Goal: Task Accomplishment & Management: Complete application form

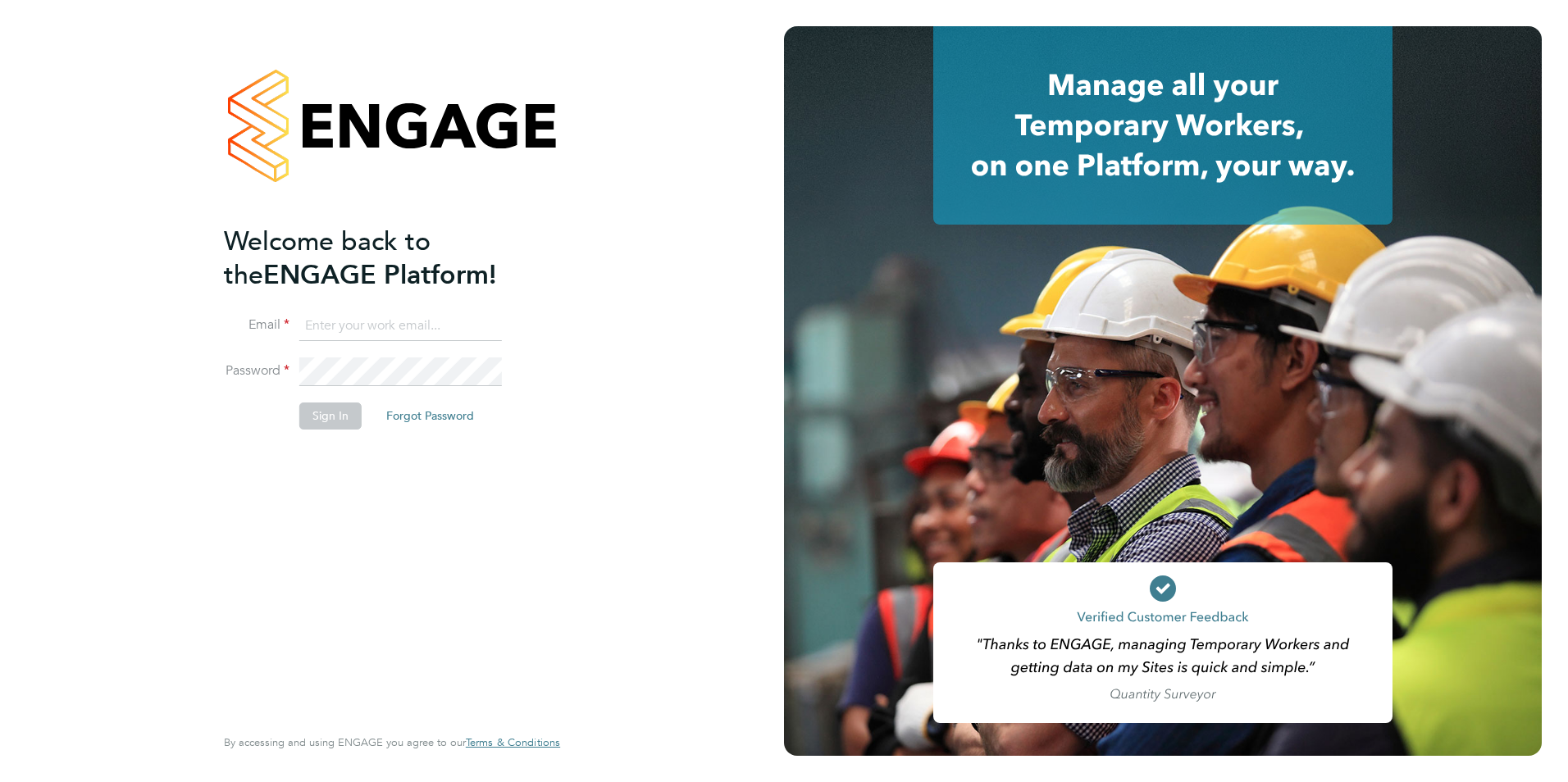
type input "philwaddington26@gmail.com"
click at [339, 444] on li "Sign In Forgot Password" at bounding box center [384, 424] width 320 height 42
click at [338, 427] on button "Sign In" at bounding box center [330, 416] width 63 height 26
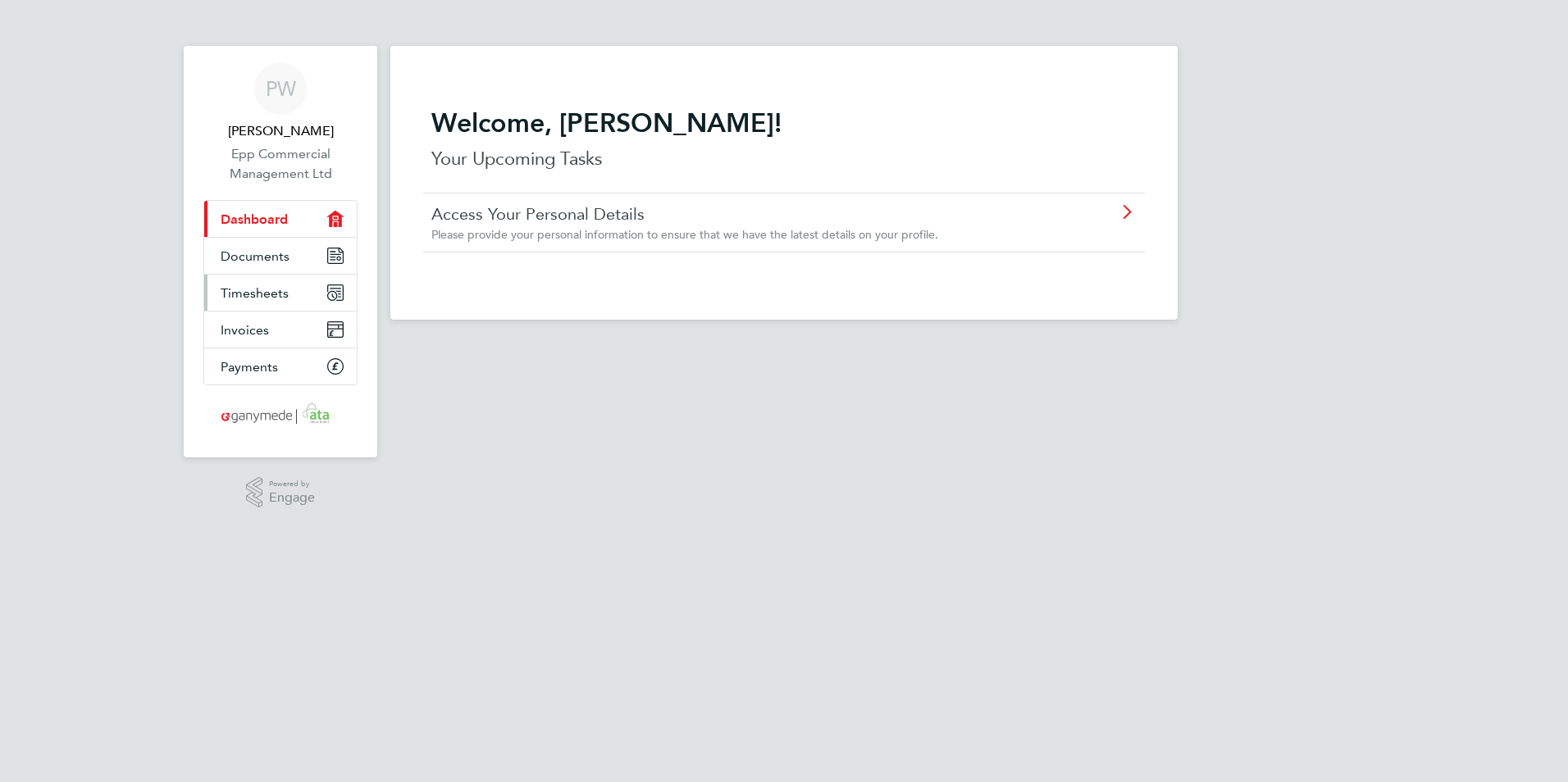
click at [293, 292] on link "Timesheets" at bounding box center [281, 292] width 152 height 36
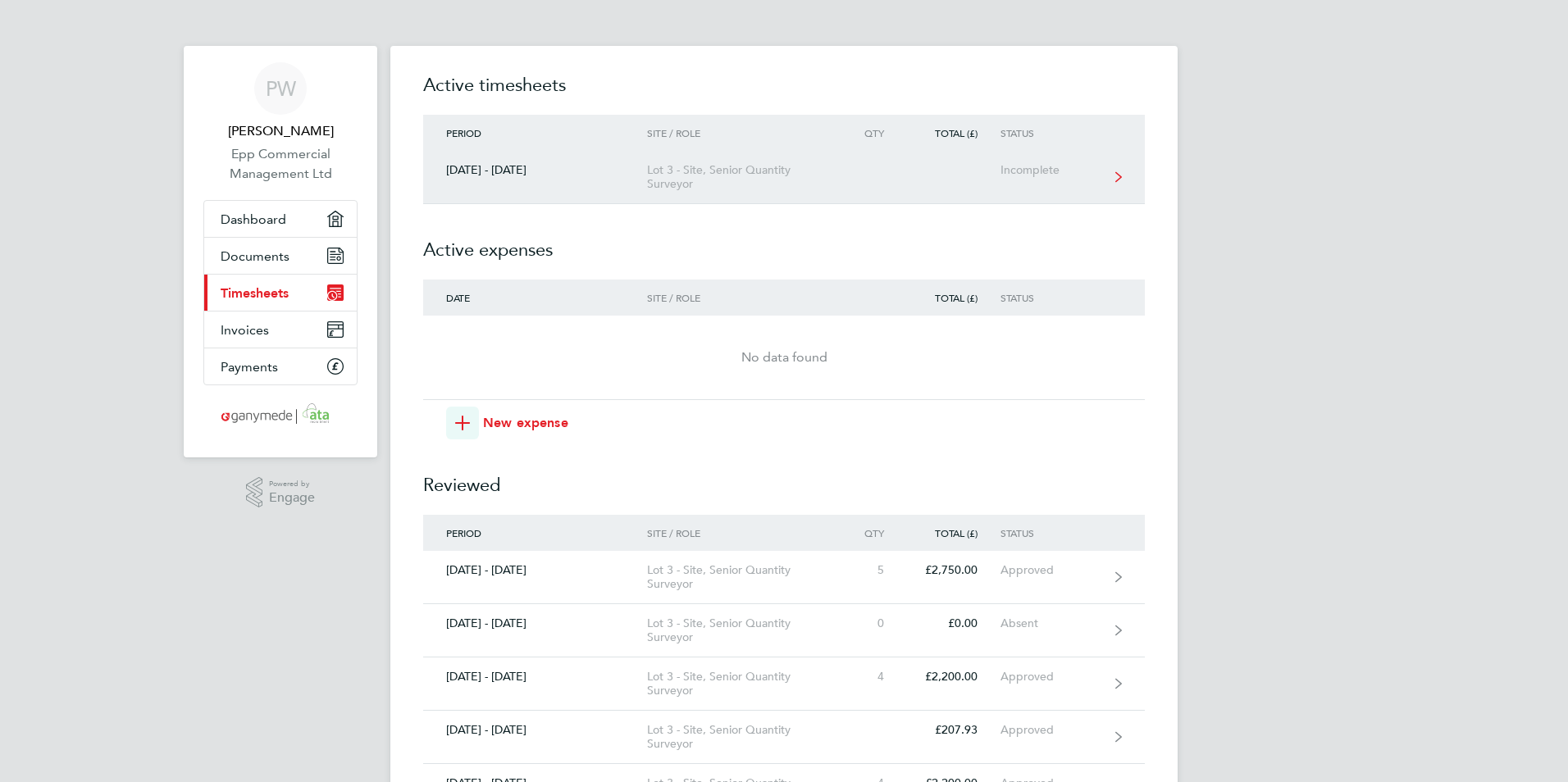
click at [640, 196] on link "[DATE] - [DATE] Lot 3 - Site, Senior Quantity Surveyor Incomplete" at bounding box center [784, 176] width 721 height 53
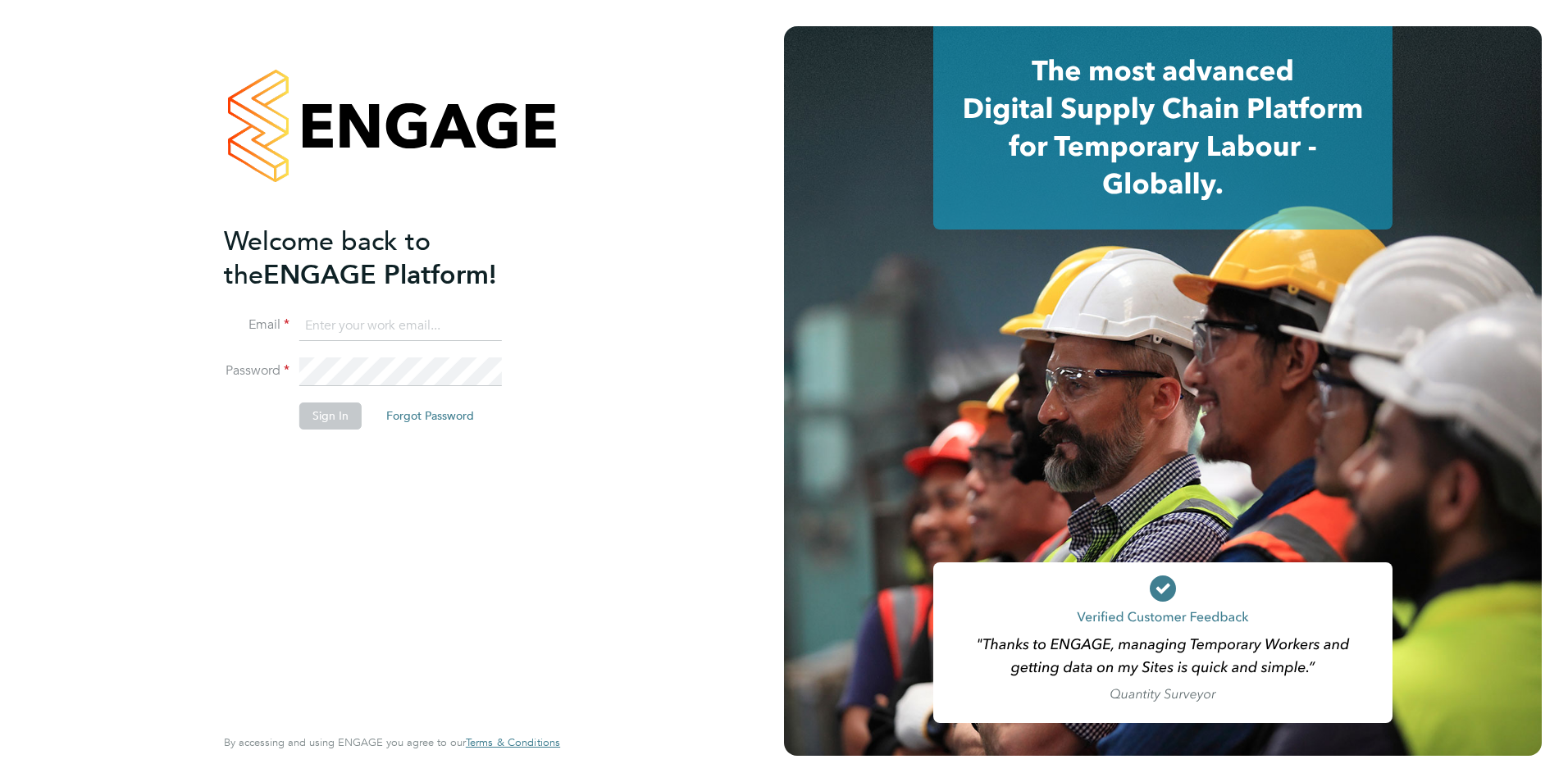
type input "philwaddington26@gmail.com"
click at [310, 419] on button "Sign In" at bounding box center [330, 416] width 63 height 26
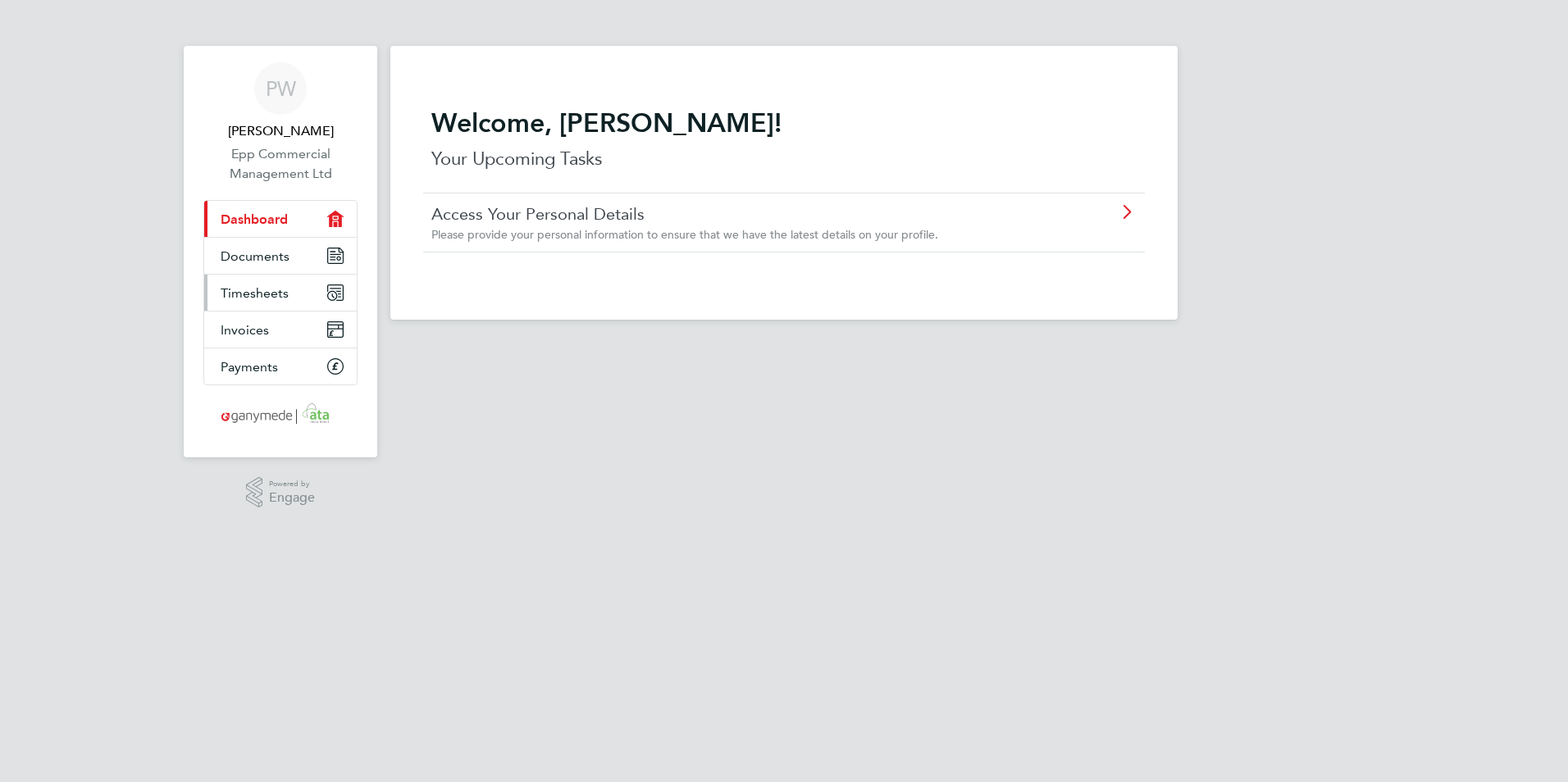
click at [306, 288] on link "Timesheets" at bounding box center [281, 292] width 152 height 36
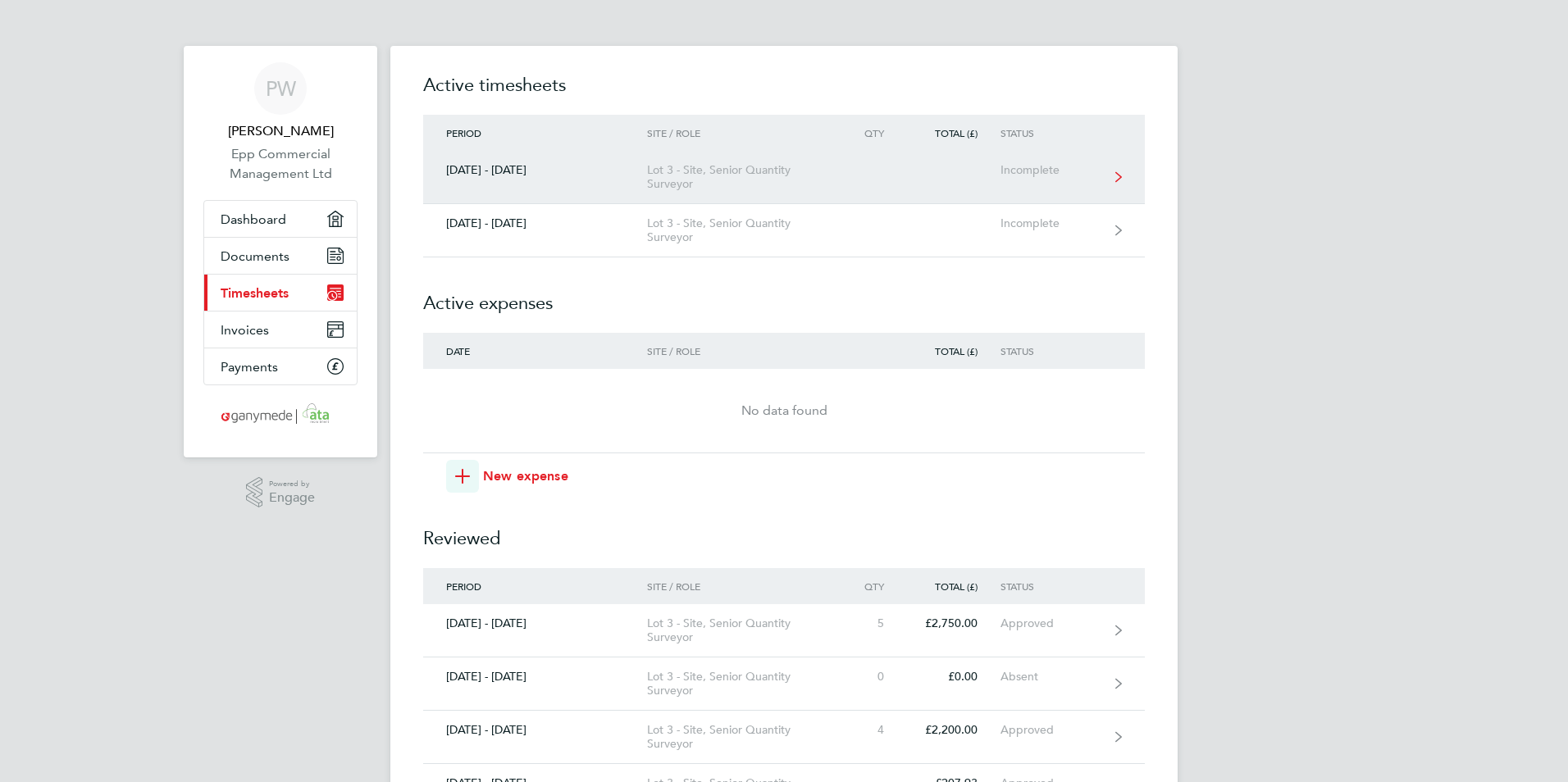
click at [708, 162] on link "[DATE] - [DATE] Lot 3 - Site, Senior Quantity Surveyor Incomplete" at bounding box center [784, 176] width 721 height 53
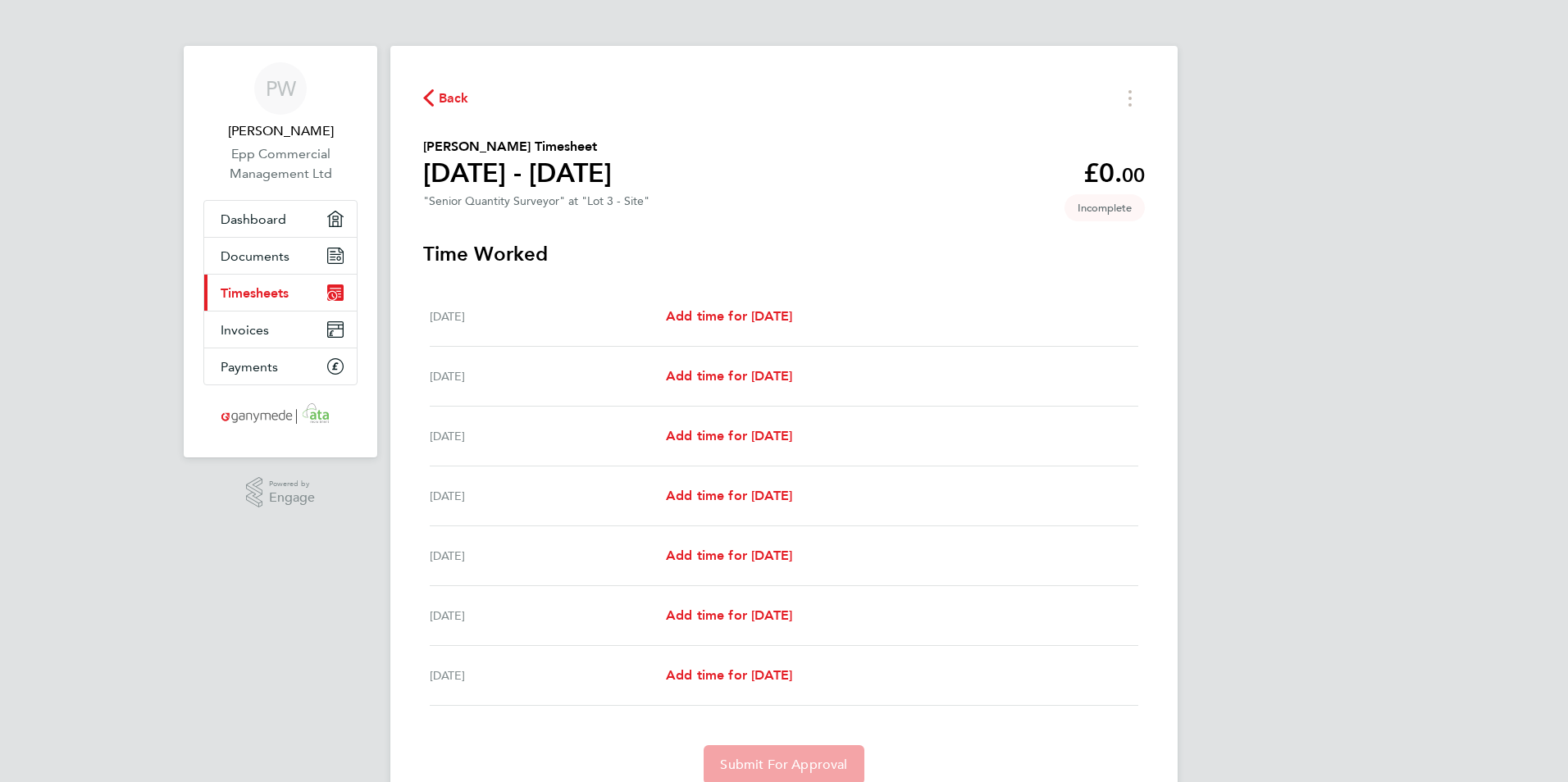
scroll to position [68, 0]
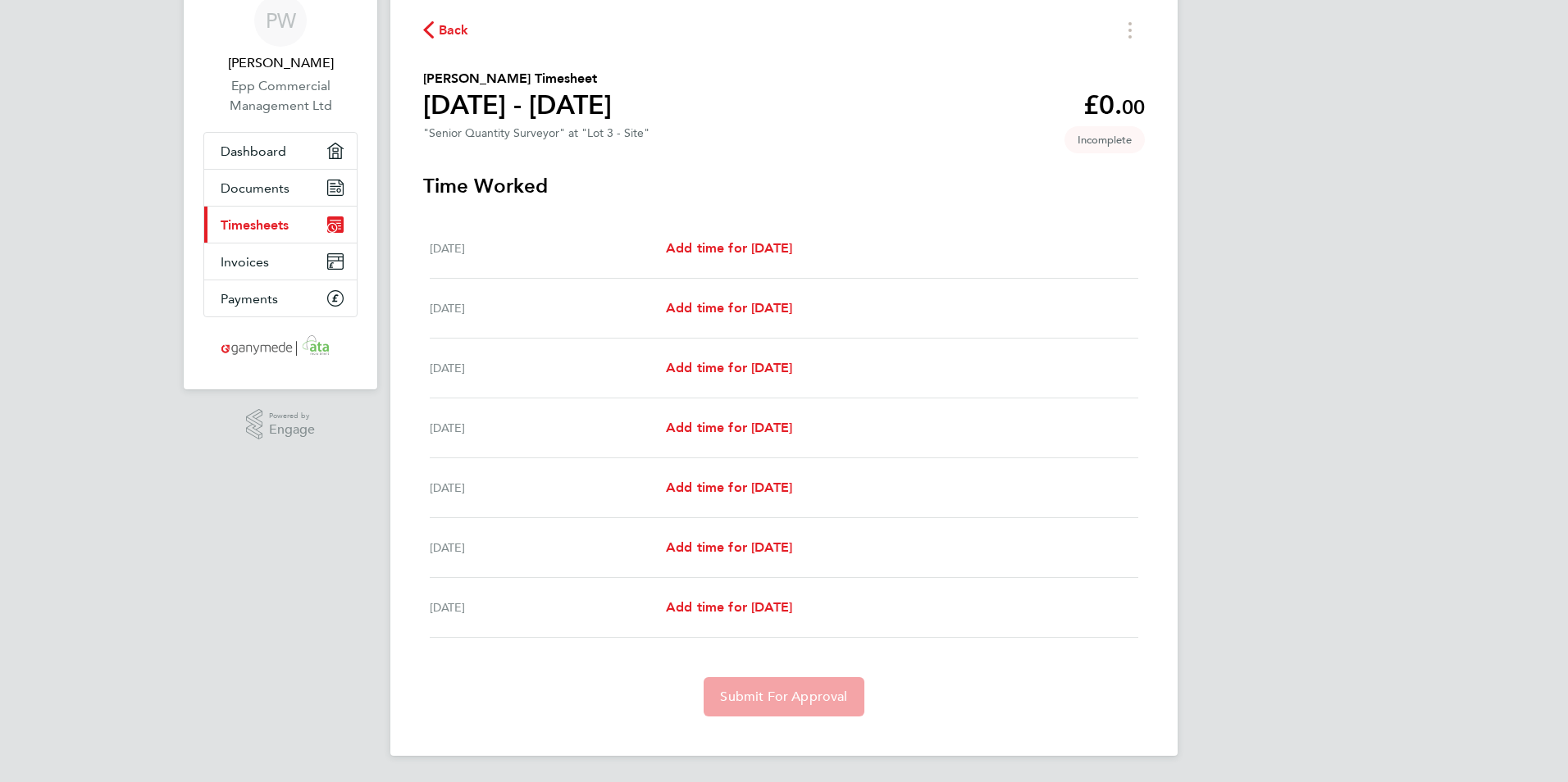
click at [800, 259] on div "[DATE] Add time for [DATE] Add time for [DATE]" at bounding box center [784, 249] width 709 height 60
click at [793, 245] on span "Add time for [DATE]" at bounding box center [729, 248] width 126 height 15
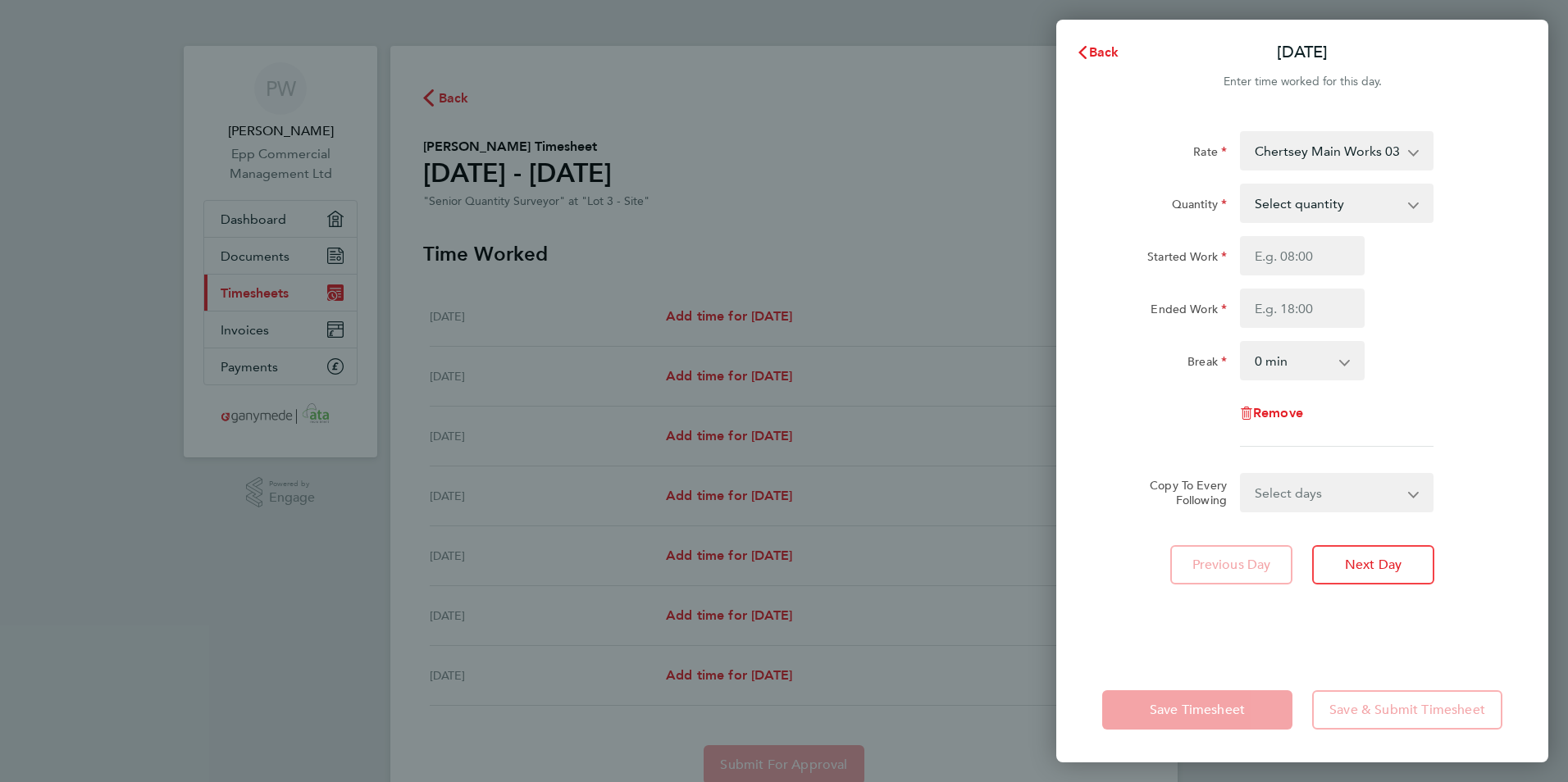
click at [1317, 148] on select "Chertsey Main Works 03-K441.01-C 9200085256P - 550.00 Chobham Quality 03-J970.0…" at bounding box center [1327, 150] width 171 height 36
drag, startPoint x: 1317, startPoint y: 148, endPoint x: 1316, endPoint y: 160, distance: 12.0
click at [1317, 148] on select "Chertsey Main Works 03-K441.01-C 9200085256P - 550.00 Chobham Quality 03-J970.0…" at bounding box center [1327, 150] width 171 height 36
click at [1322, 189] on select "Select quantity 0.5 1" at bounding box center [1327, 202] width 171 height 36
select select "1"
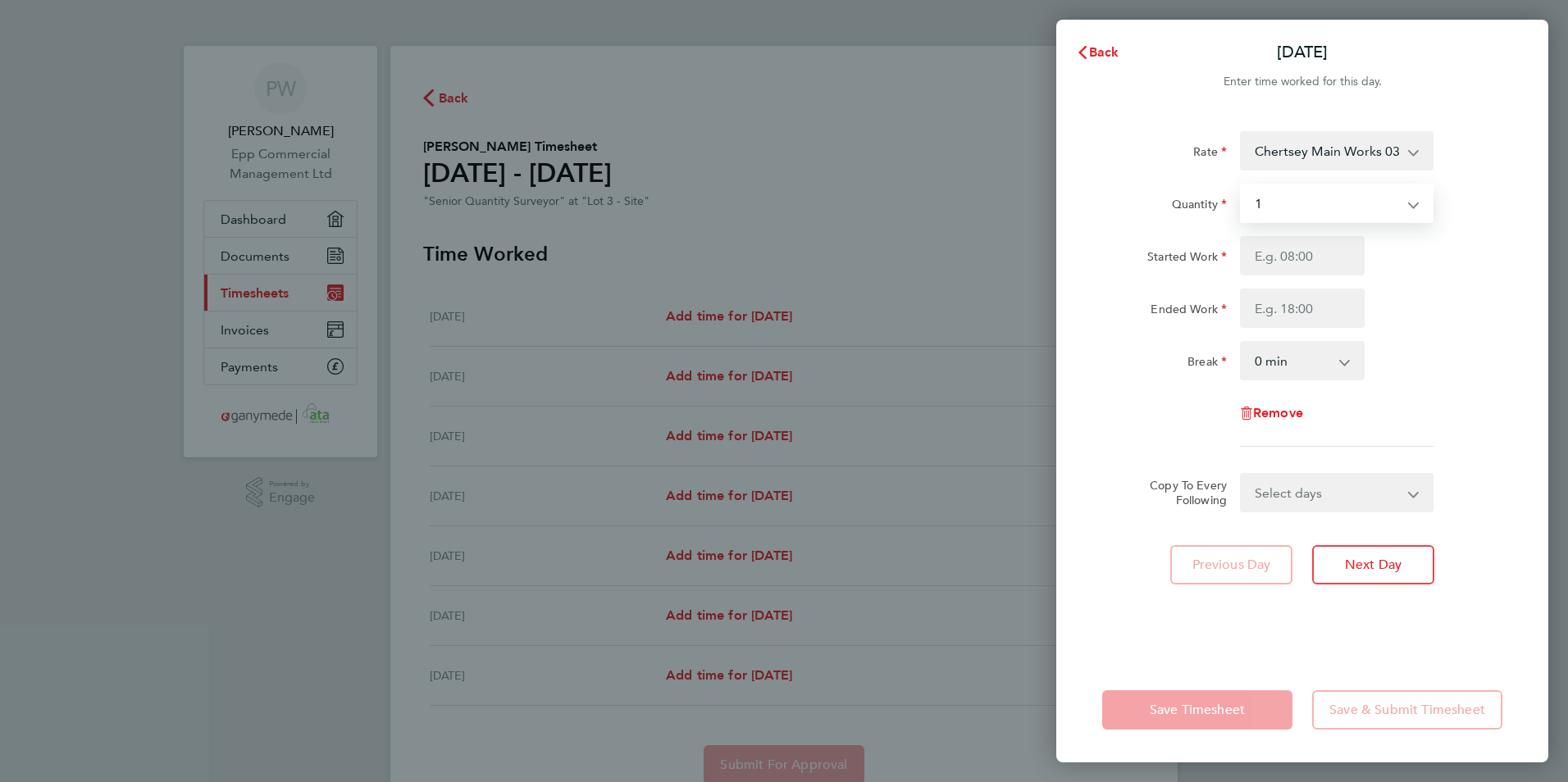
click at [1242, 185] on select "Select quantity 0.5 1" at bounding box center [1327, 202] width 171 height 36
click at [1312, 262] on input "Started Work" at bounding box center [1302, 256] width 124 height 40
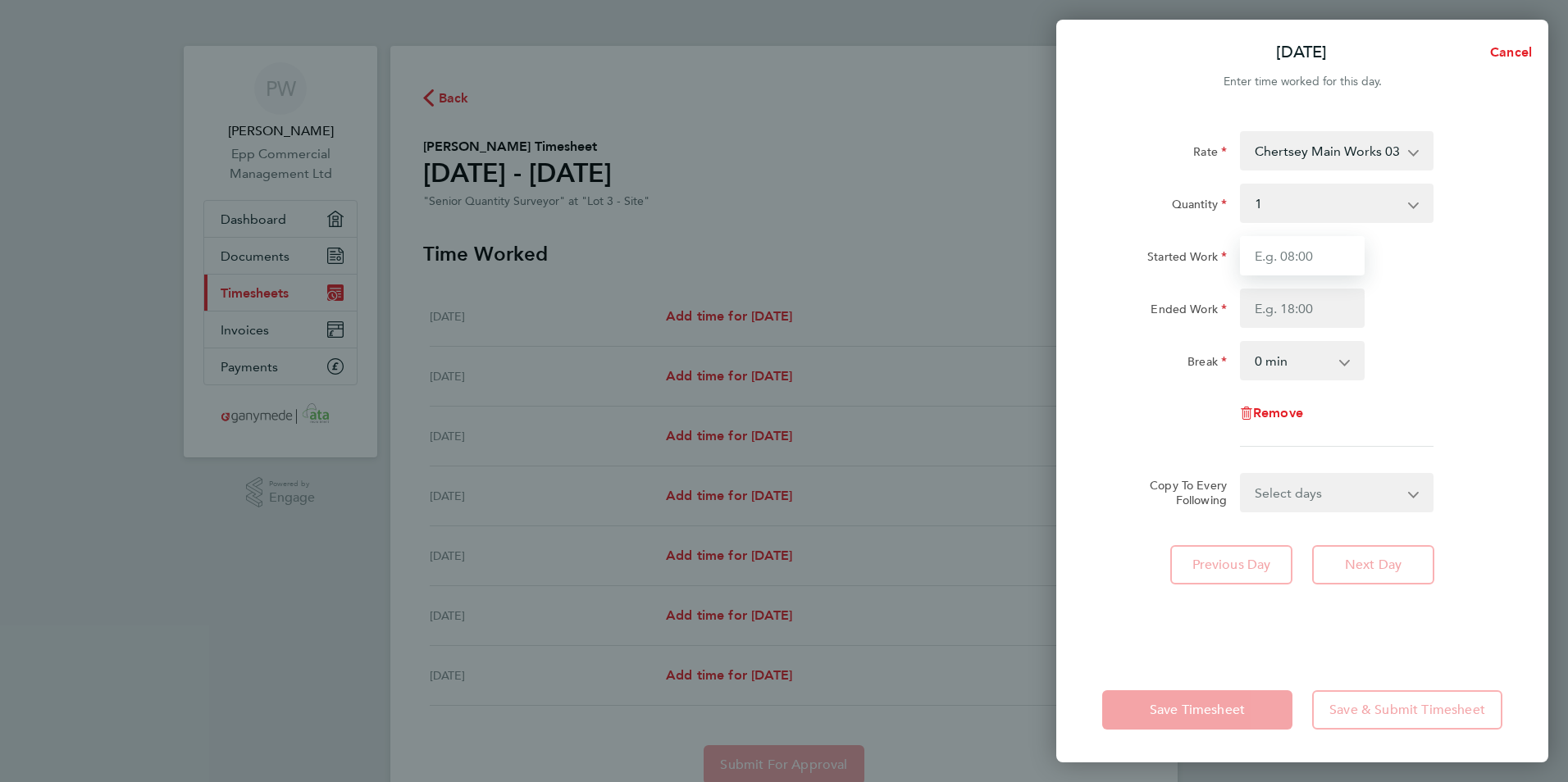
type input "08:00"
type input "17:00"
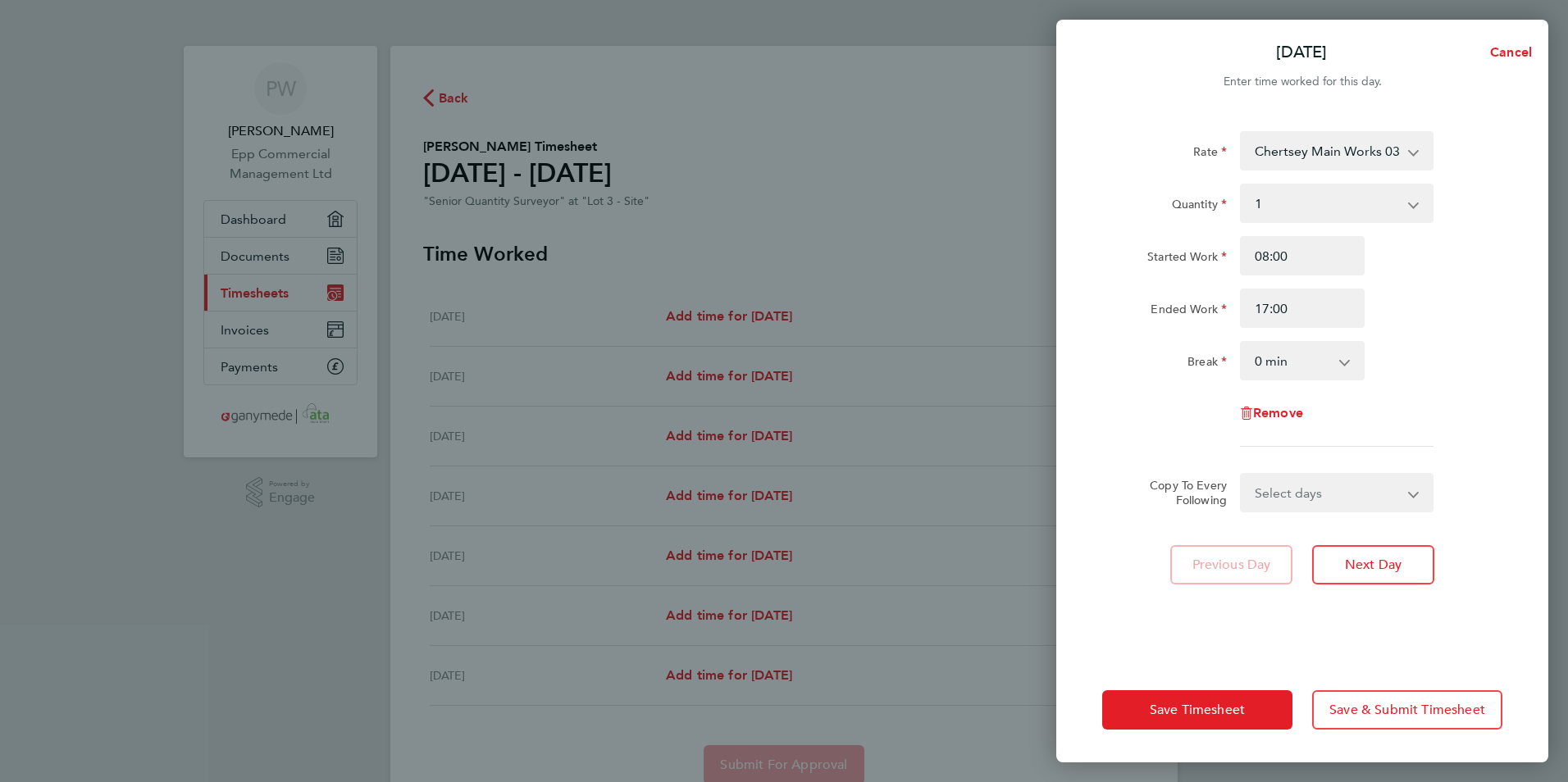
click at [1325, 505] on select "Select days Day Weekday (Mon-Fri) Weekend (Sat-Sun) [DATE] [DATE] [DATE] [DATE]…" at bounding box center [1328, 492] width 173 height 36
select select "WEEKDAY"
click at [1242, 474] on select "Select days Day Weekday (Mon-Fri) Weekend (Sat-Sun) [DATE] [DATE] [DATE] [DATE]…" at bounding box center [1328, 492] width 173 height 36
select select "[DATE]"
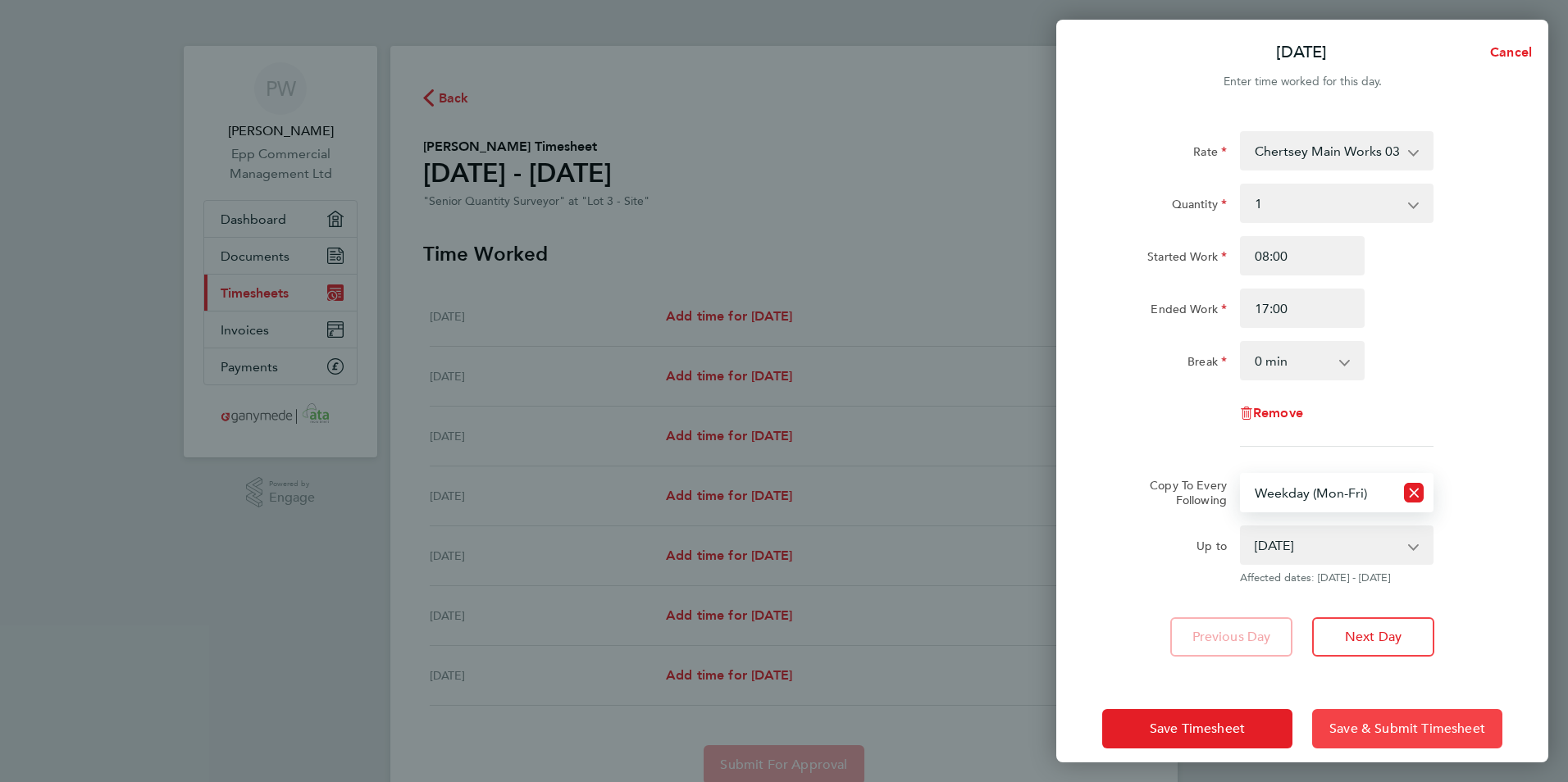
click at [1386, 732] on span "Save & Submit Timesheet" at bounding box center [1408, 729] width 156 height 16
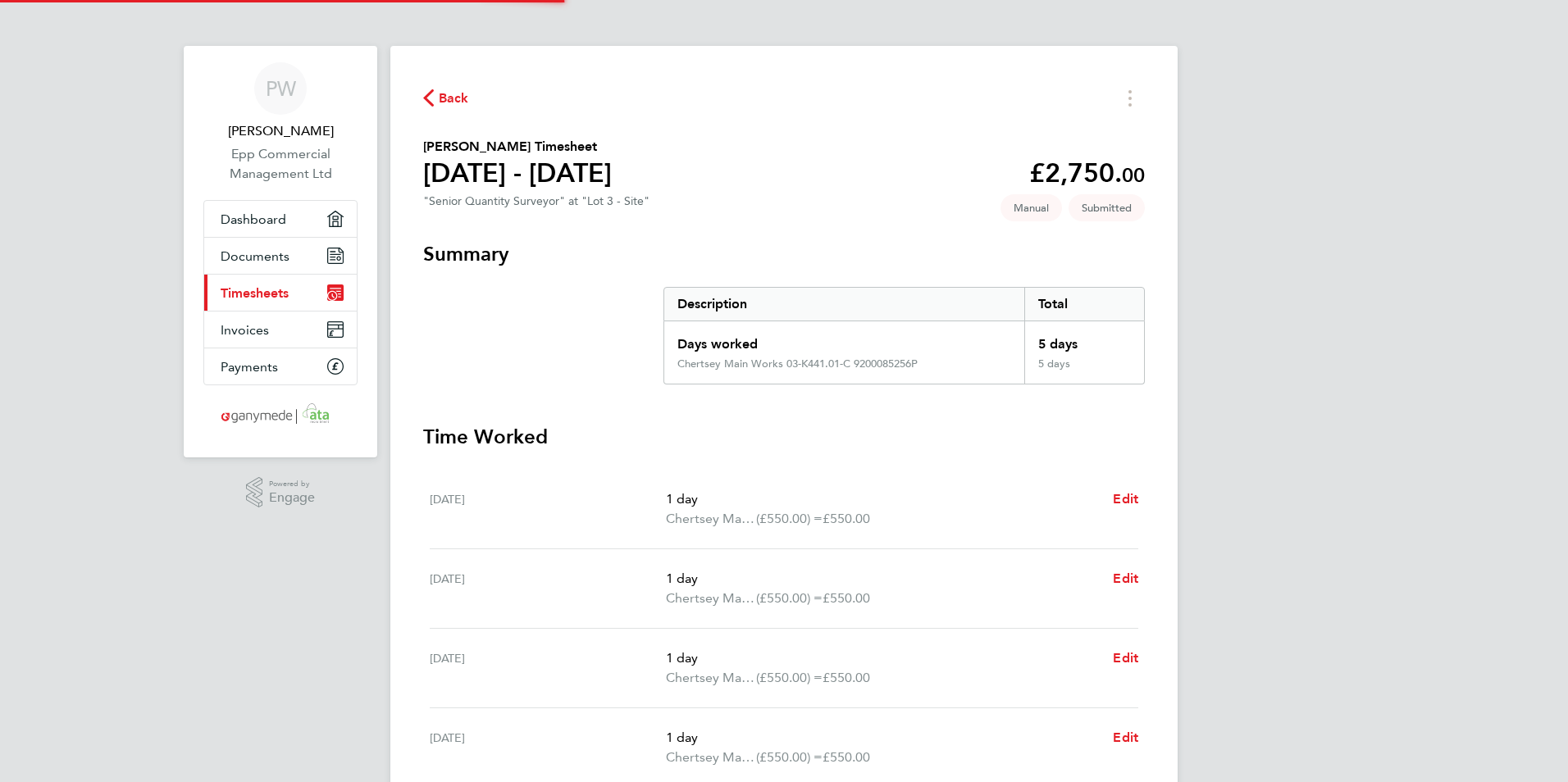
click at [292, 302] on link "Current page: Timesheets" at bounding box center [281, 292] width 152 height 36
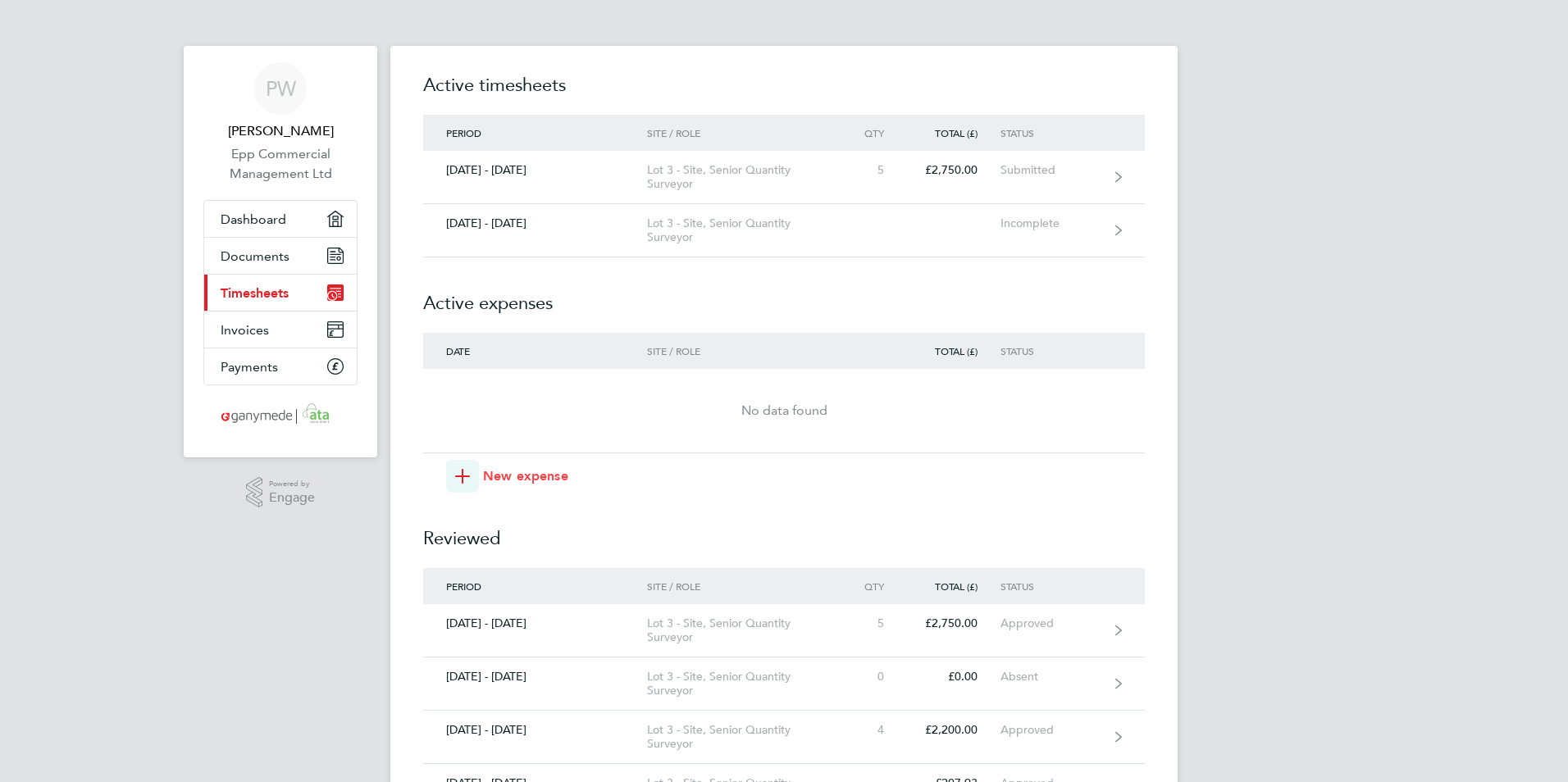
click at [454, 472] on span "button" at bounding box center [463, 476] width 33 height 33
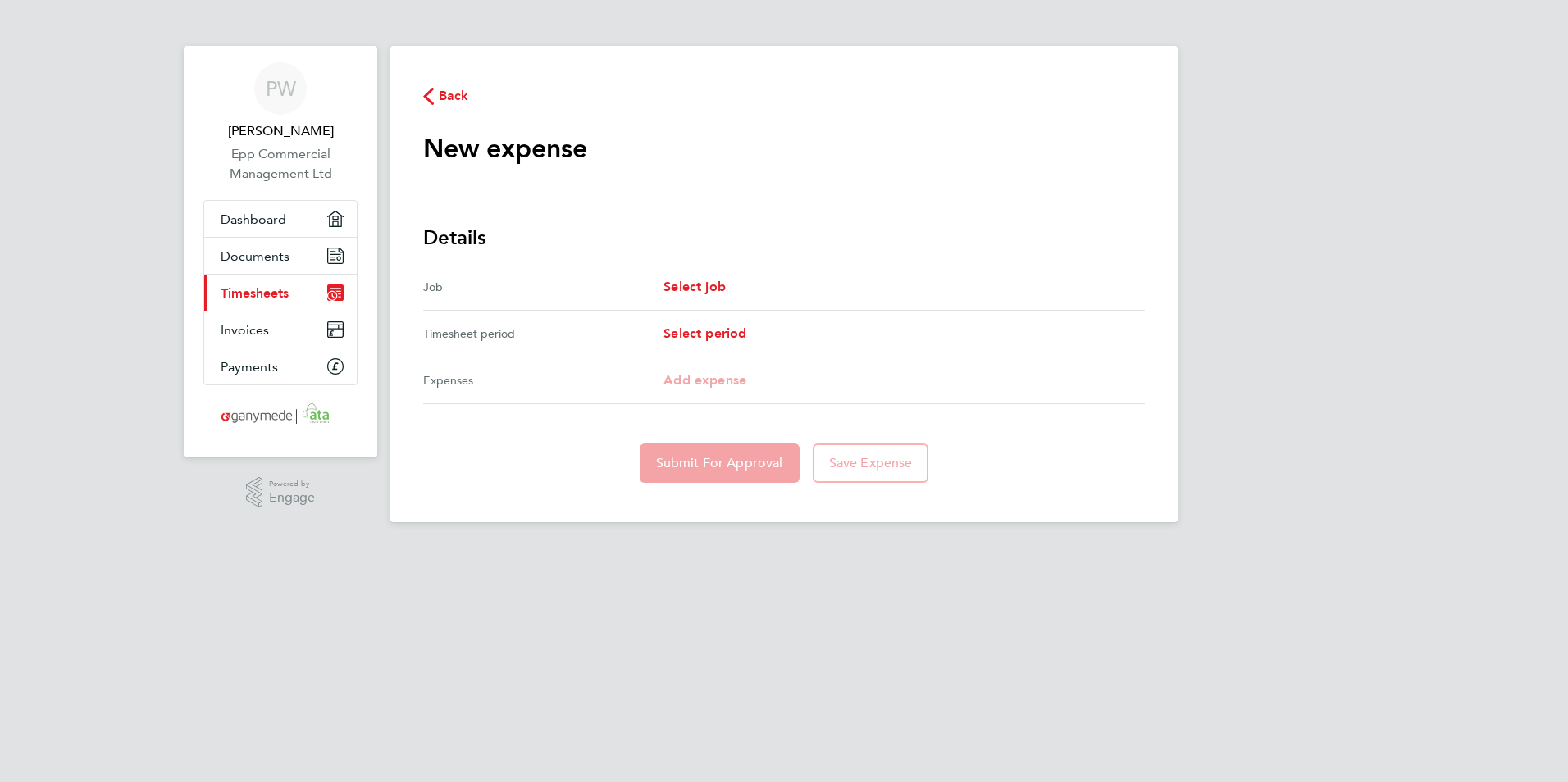
click at [707, 272] on div "Job Select job" at bounding box center [784, 287] width 721 height 46
click at [707, 283] on span "Select job" at bounding box center [694, 286] width 63 height 15
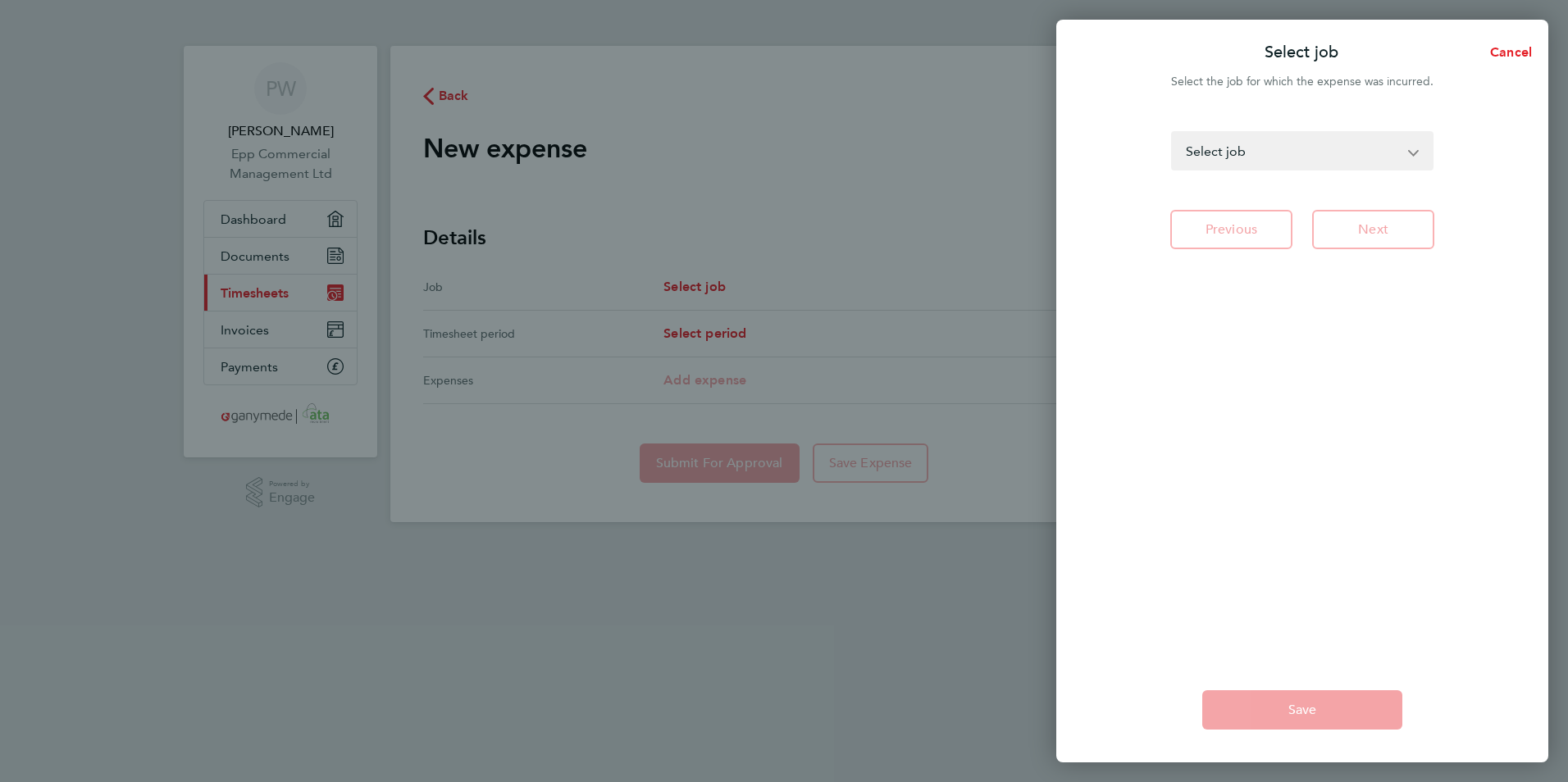
click at [1382, 159] on select "Lot 6 - Site - Senior Quantity Surveyor Lot 3 - Site - Senior Quantity Surveyor…" at bounding box center [1292, 150] width 239 height 36
select select "274337"
click at [1173, 133] on select "Lot 6 - Site - Senior Quantity Surveyor Lot 3 - Site - Senior Quantity Surveyor…" at bounding box center [1292, 150] width 239 height 36
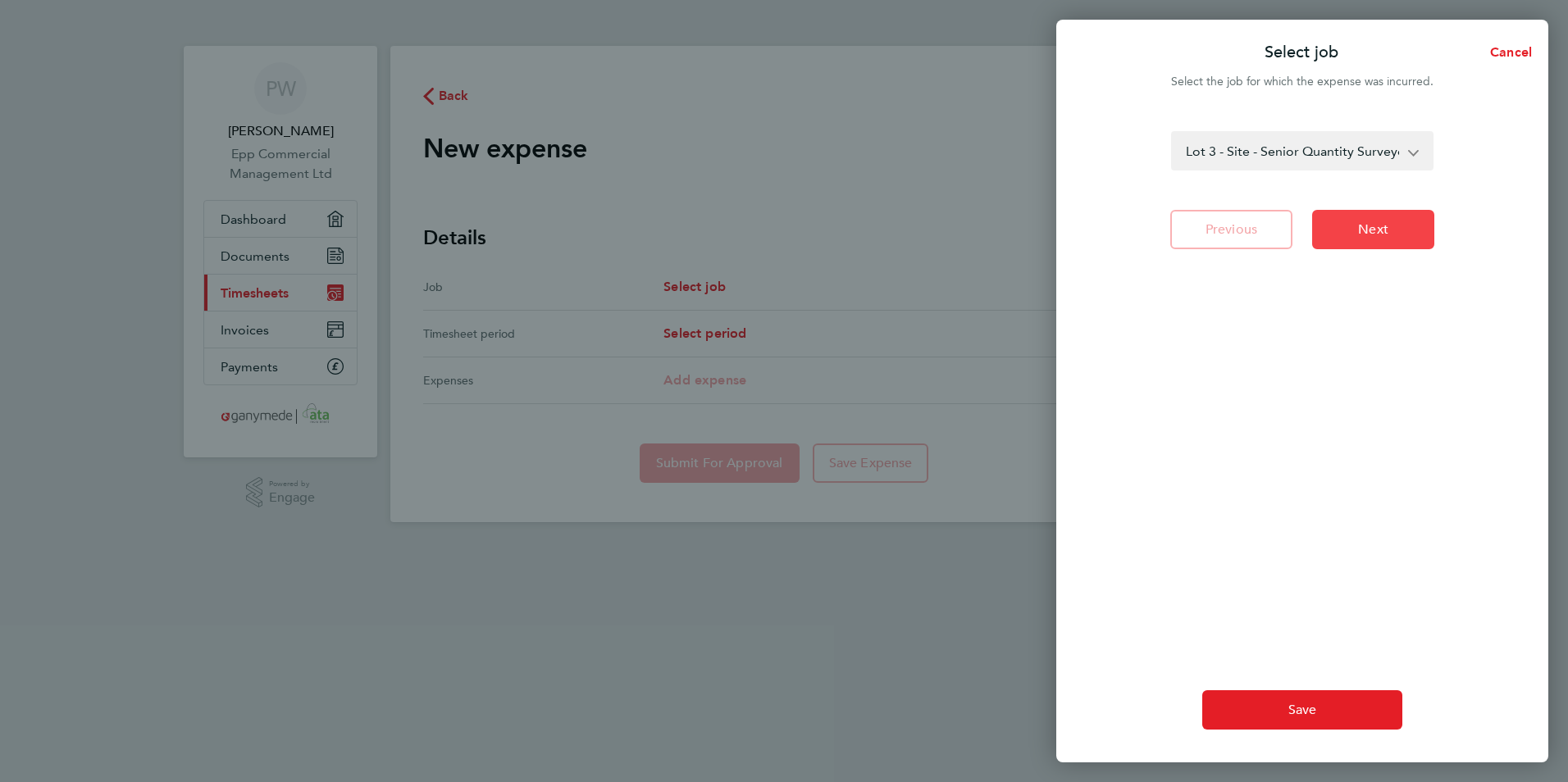
click at [1371, 224] on span "Next" at bounding box center [1372, 229] width 30 height 16
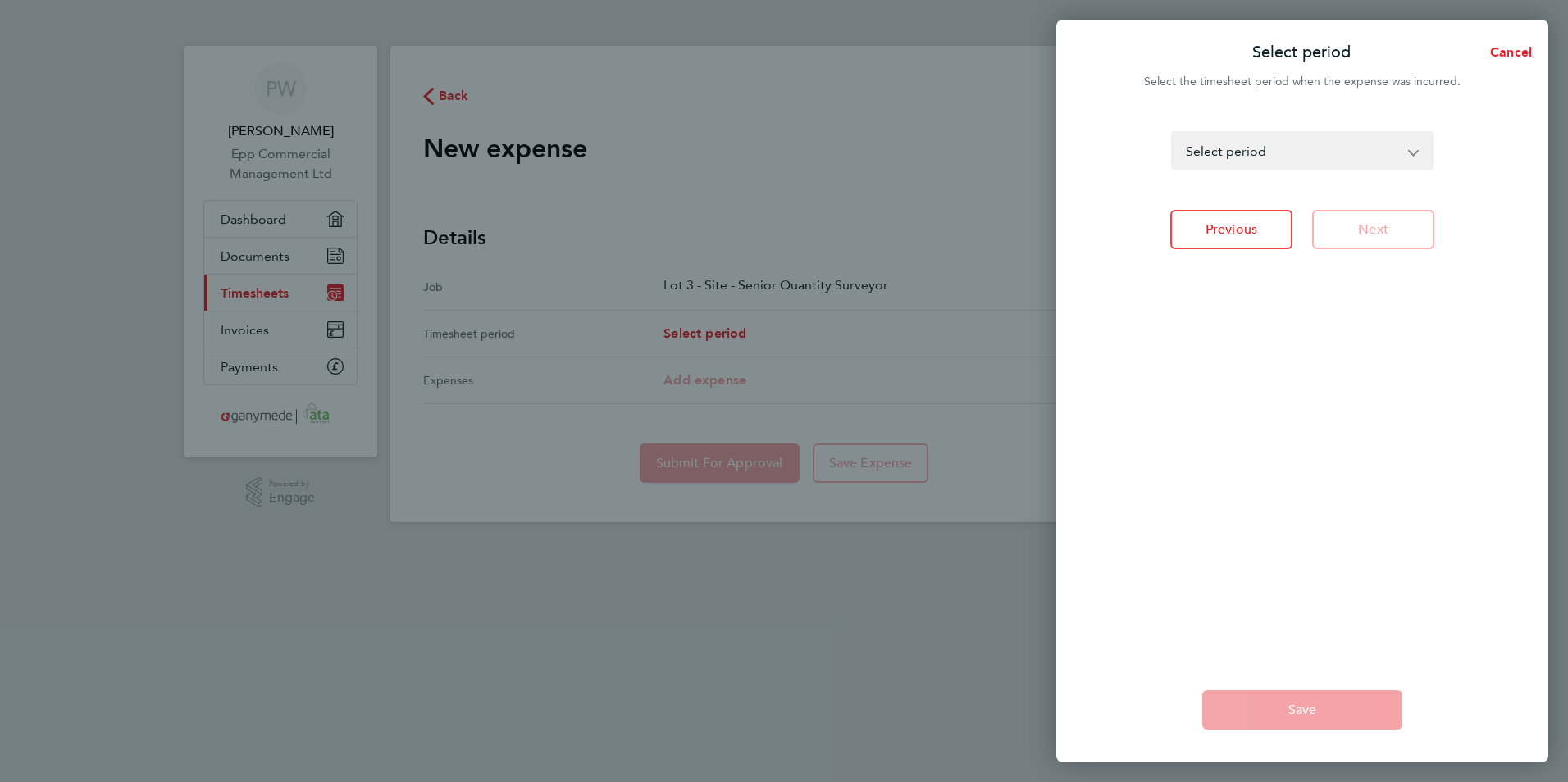
click at [1321, 145] on select "[DATE] - [DATE] [DATE] - [DATE] [DATE] - [DATE] [DATE] - [DATE] [DATE] - [DATE]…" at bounding box center [1292, 150] width 239 height 36
select select "24: Object"
click at [1173, 133] on select "[DATE] - [DATE] [DATE] - [DATE] [DATE] - [DATE] [DATE] - [DATE] [DATE] - [DATE]…" at bounding box center [1292, 150] width 239 height 36
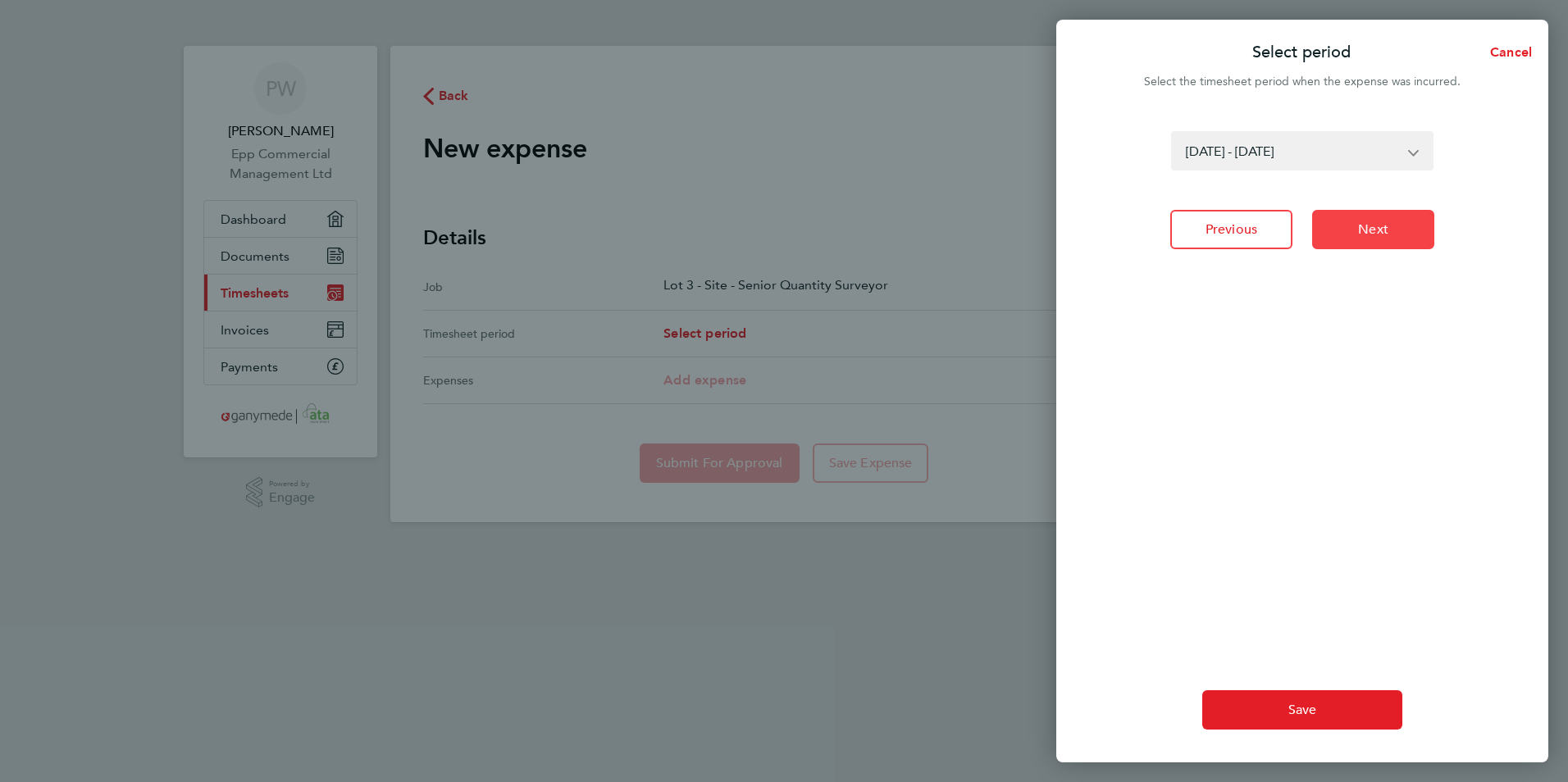
click at [1337, 222] on button "Next" at bounding box center [1373, 229] width 122 height 40
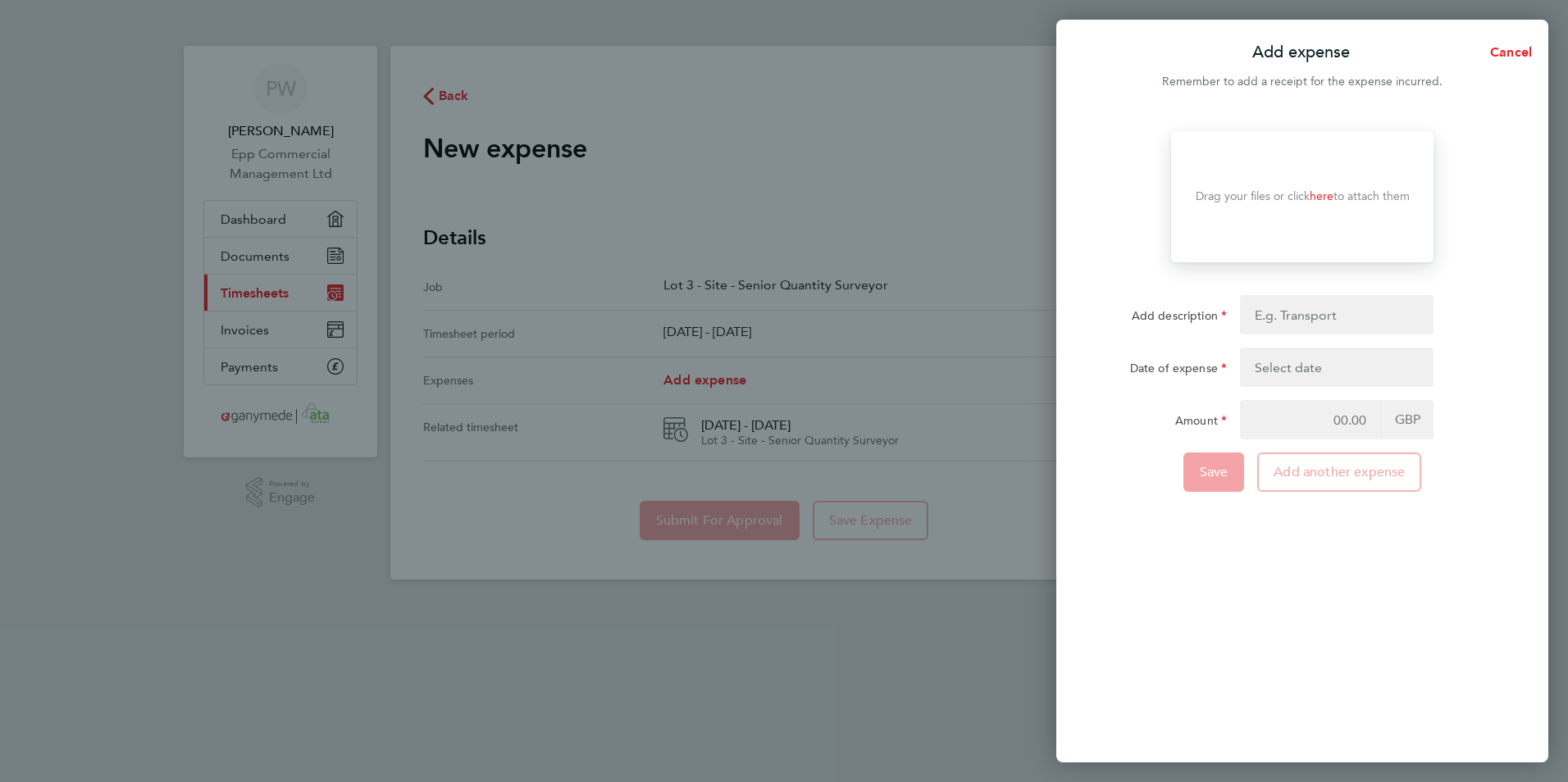
click at [1320, 198] on link "here" at bounding box center [1321, 196] width 24 height 13
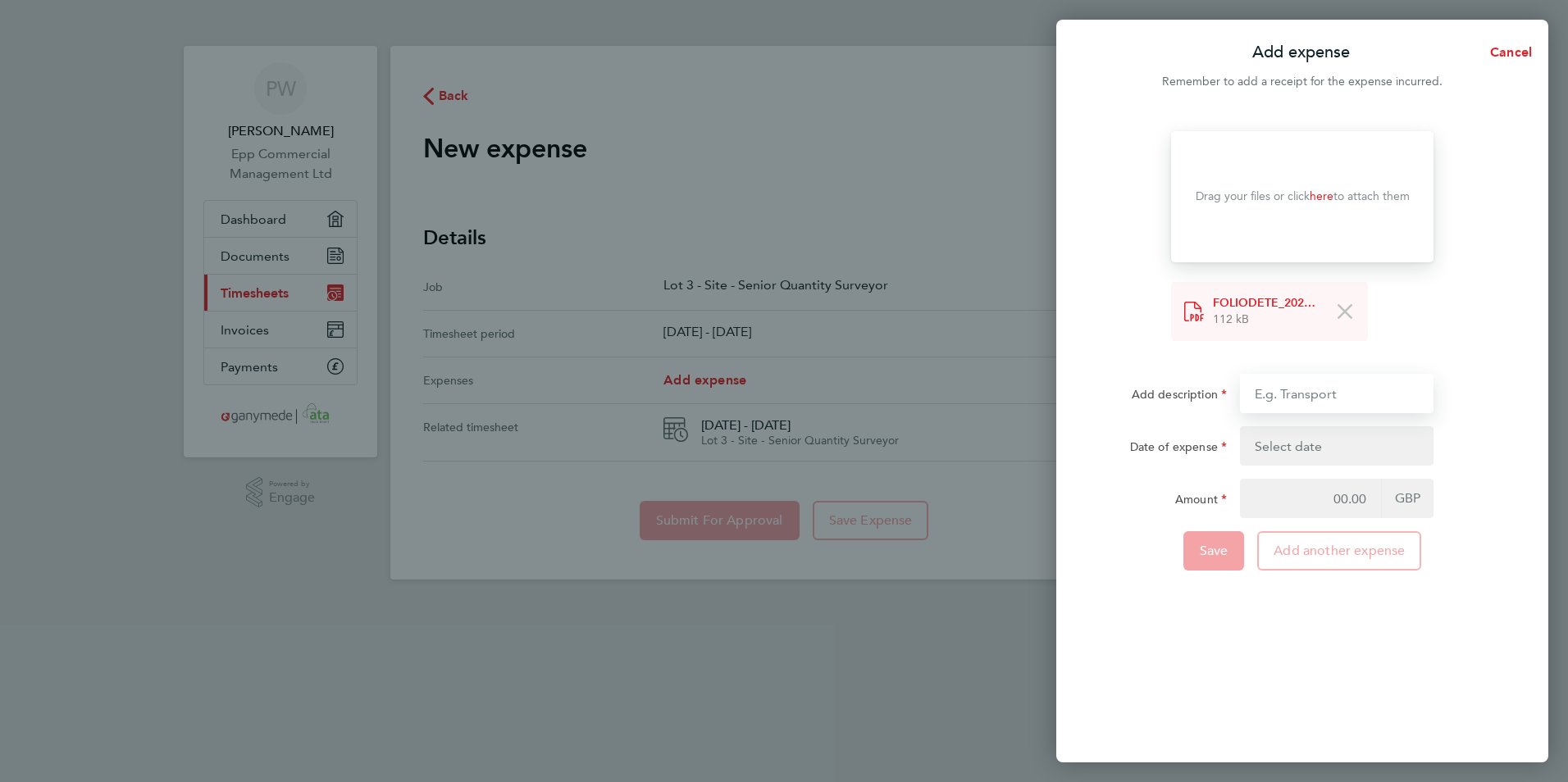
click at [1330, 380] on input "Add description" at bounding box center [1337, 393] width 194 height 40
type input "Hotel costs"
click at [1346, 440] on button "button" at bounding box center [1337, 445] width 194 height 40
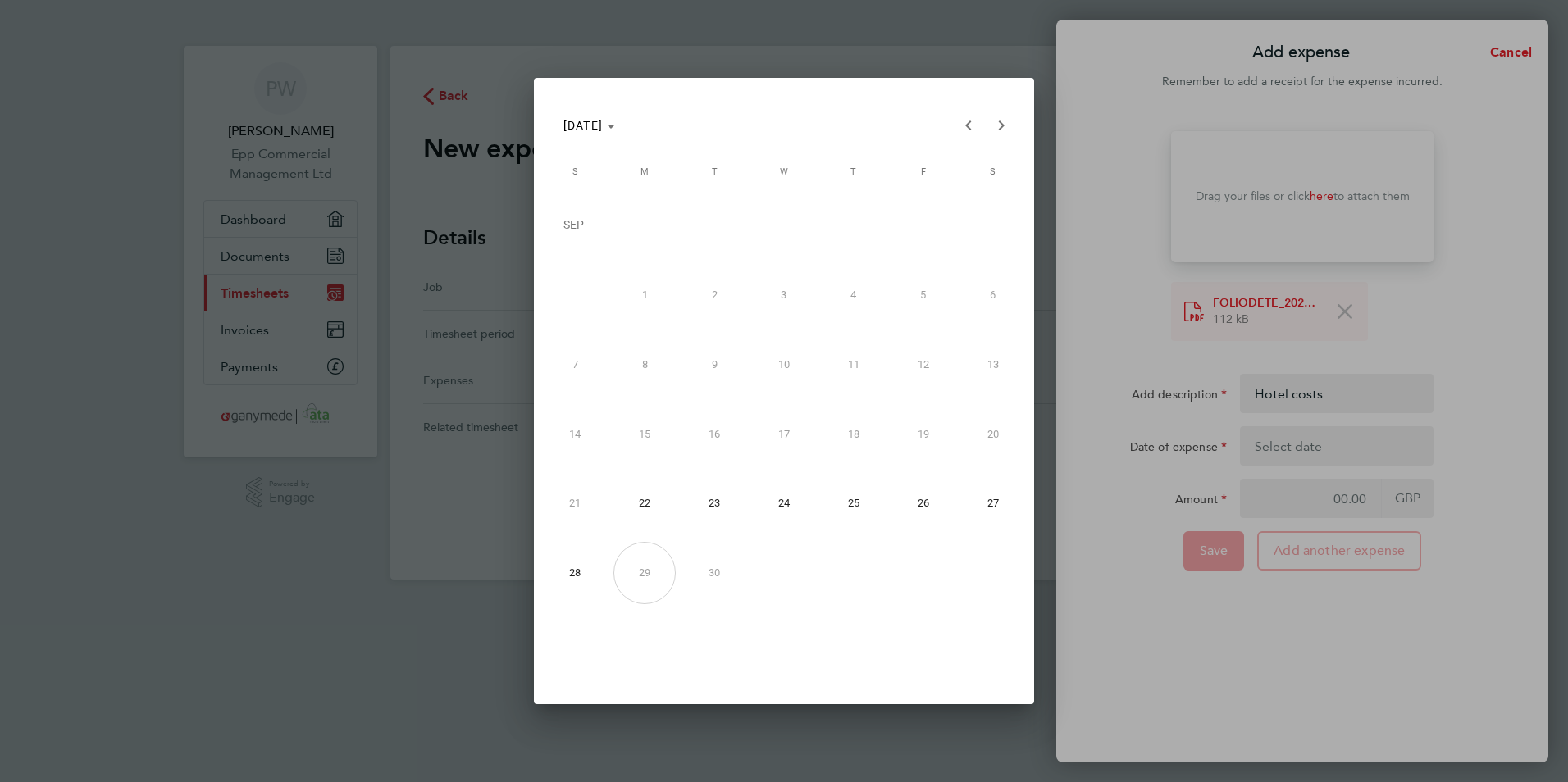
click at [732, 496] on span "23" at bounding box center [714, 503] width 63 height 63
type input "[DATE]"
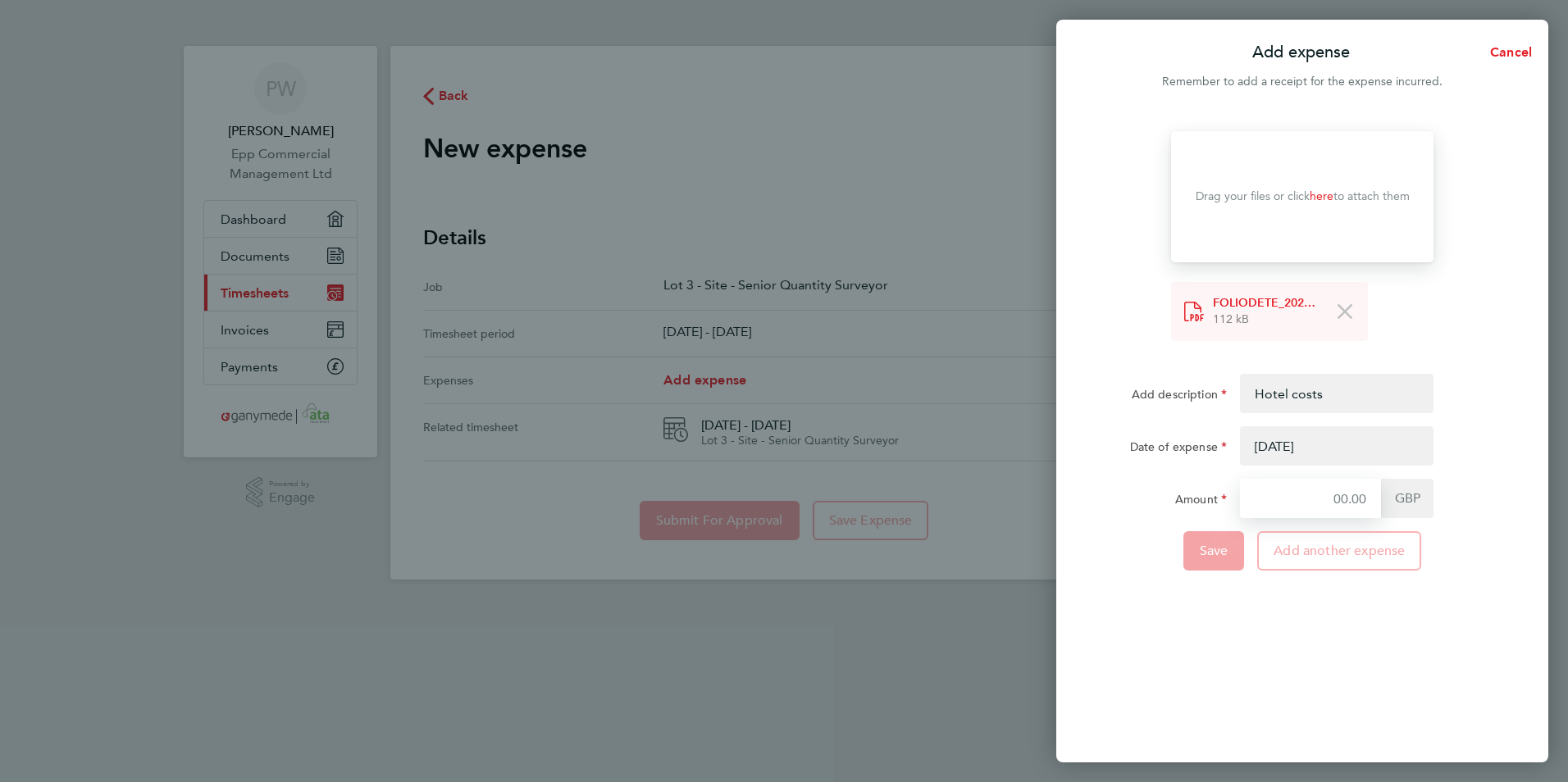
drag, startPoint x: 1306, startPoint y: 501, endPoint x: 1423, endPoint y: 503, distance: 117.0
click at [1404, 500] on div "GBP" at bounding box center [1337, 499] width 194 height 40
type input "360.54"
click at [1323, 696] on div "Drop your files here Supported files: JPG, JPEG, PNG or PDF Drag your files or …" at bounding box center [1302, 437] width 492 height 651
click at [1225, 551] on span "Save" at bounding box center [1214, 551] width 29 height 16
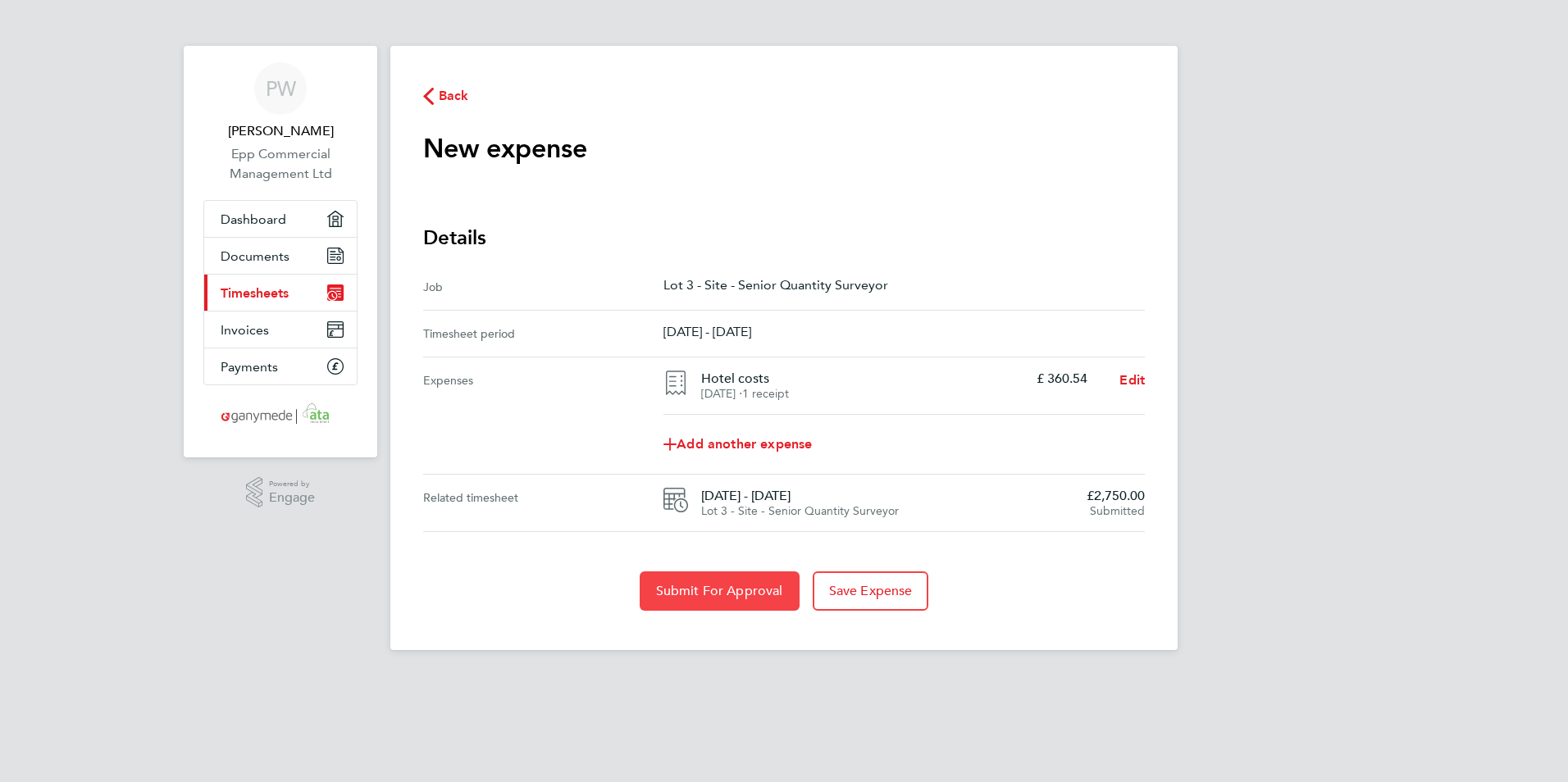
click at [743, 590] on span "Submit For Approval" at bounding box center [719, 591] width 127 height 16
